Goal: Task Accomplishment & Management: Manage account settings

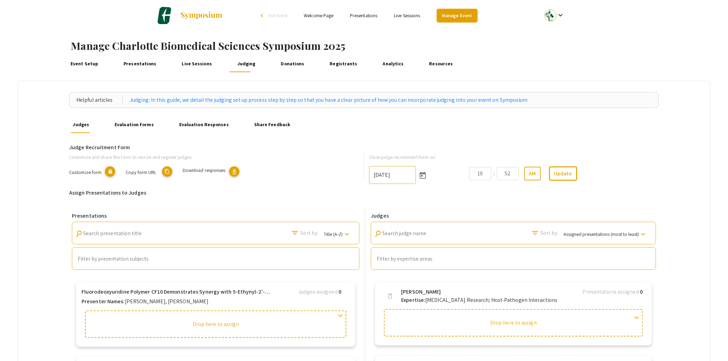
click at [455, 17] on link "Manage Event" at bounding box center [457, 15] width 41 height 13
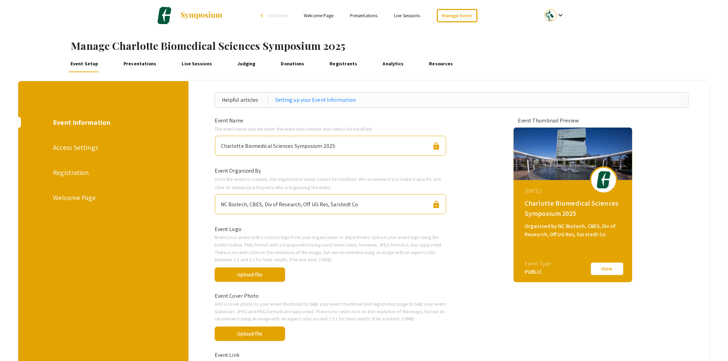
click at [88, 171] on div "Registration" at bounding box center [103, 173] width 100 height 10
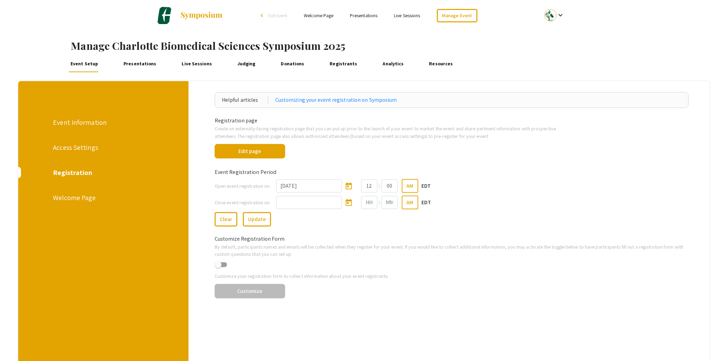
click at [82, 149] on div "Access Settings" at bounding box center [103, 148] width 100 height 10
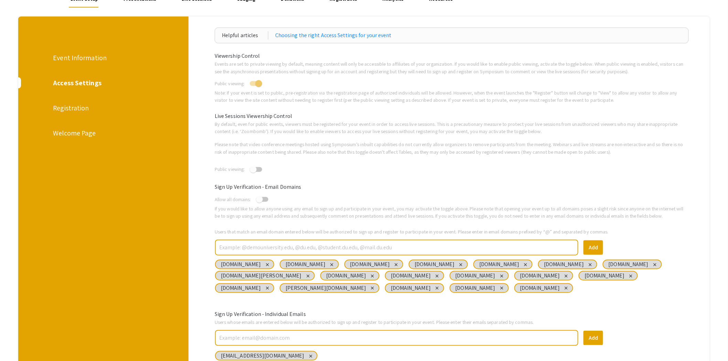
scroll to position [175, 0]
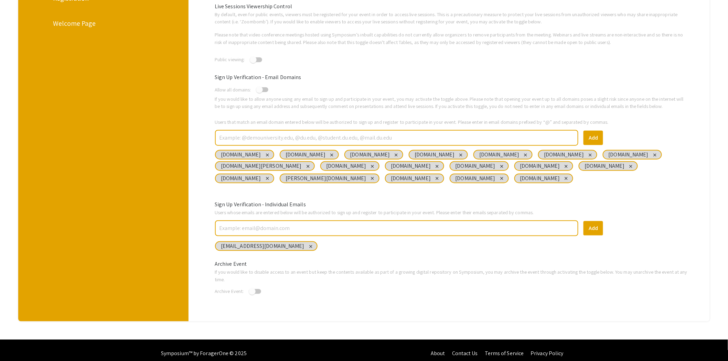
click at [267, 223] on input "text" at bounding box center [397, 229] width 357 height 12
paste input "[EMAIL_ADDRESS][DOMAIN_NAME]"
type input "[EMAIL_ADDRESS][DOMAIN_NAME]"
click at [600, 222] on button "Add" at bounding box center [594, 228] width 20 height 14
